Goal: Task Accomplishment & Management: Use online tool/utility

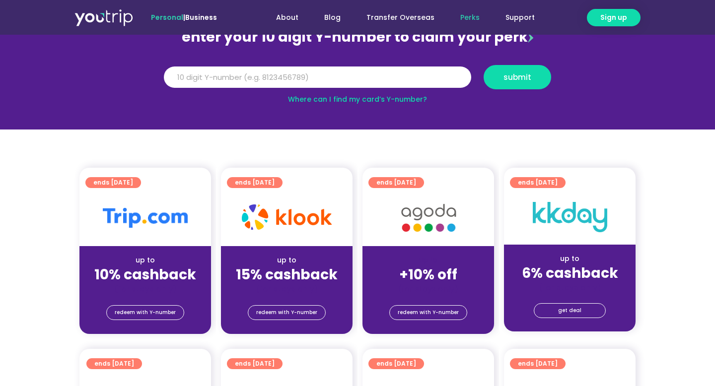
scroll to position [116, 0]
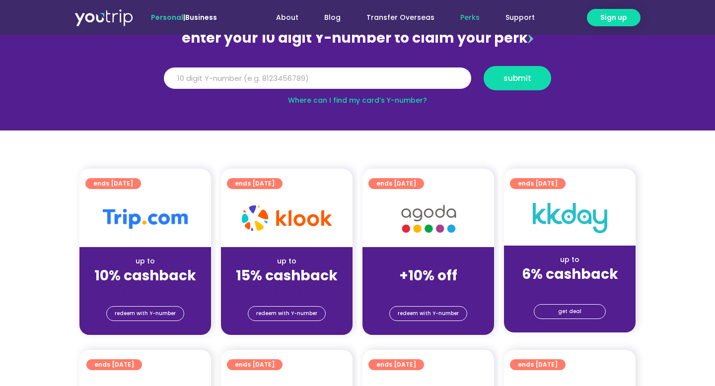
click at [385, 95] on link "Where can I find my card’s Y-number?" at bounding box center [357, 100] width 139 height 10
click at [309, 81] on input "Y Number" at bounding box center [317, 79] width 307 height 22
type input "[CREDIT_CARD_NUMBER]"
click at [483, 66] on button "submit" at bounding box center [517, 78] width 68 height 24
click at [187, 79] on input "[CREDIT_CARD_NUMBER]" at bounding box center [317, 79] width 307 height 22
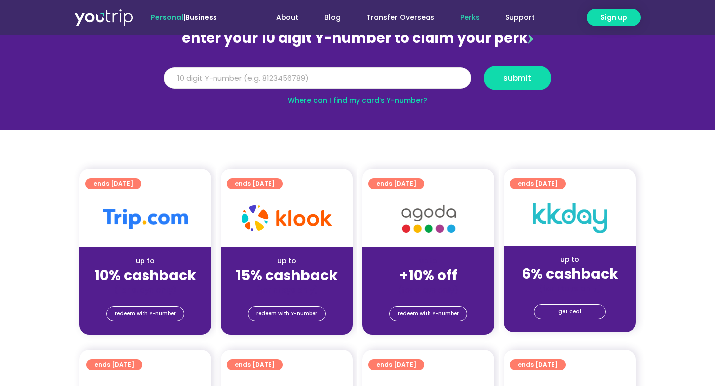
drag, startPoint x: 293, startPoint y: 81, endPoint x: 78, endPoint y: 63, distance: 215.7
click at [78, 63] on section "enter your 10 digit Y-number to claim your perk Y Number [CREDIT_CARD_NUMBER] s…" at bounding box center [357, 62] width 715 height 137
type input "8140044956"
click at [483, 66] on button "submit" at bounding box center [517, 78] width 68 height 24
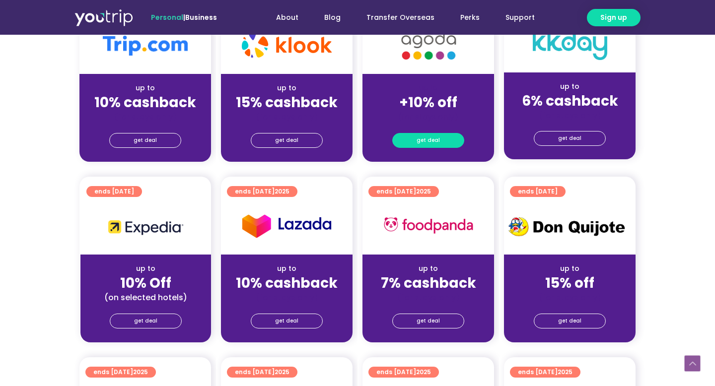
click at [436, 145] on span "get deal" at bounding box center [427, 141] width 23 height 14
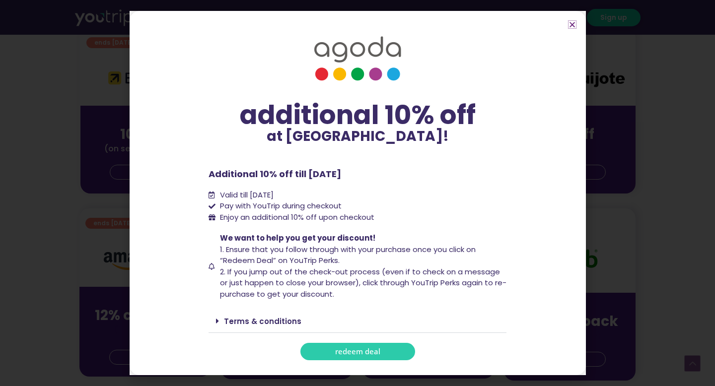
scroll to position [451, 0]
click at [338, 352] on span "redeem deal" at bounding box center [357, 351] width 45 height 7
